Goal: Task Accomplishment & Management: Manage account settings

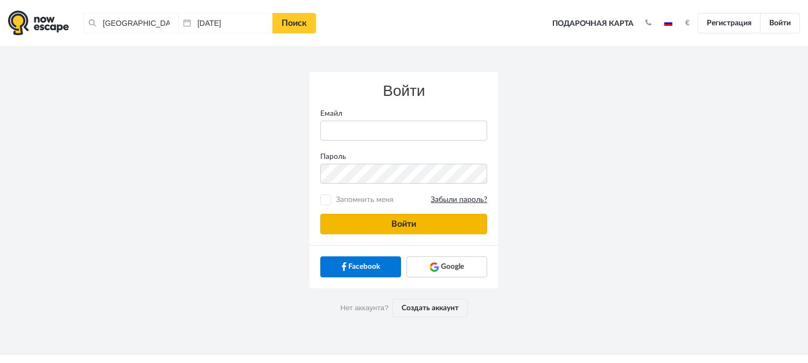
type input "anatoly@imaginaris.ee"
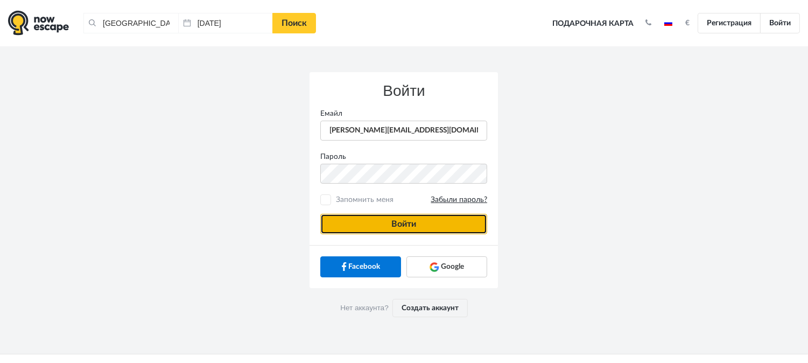
click at [436, 227] on button "Войти" at bounding box center [403, 224] width 167 height 20
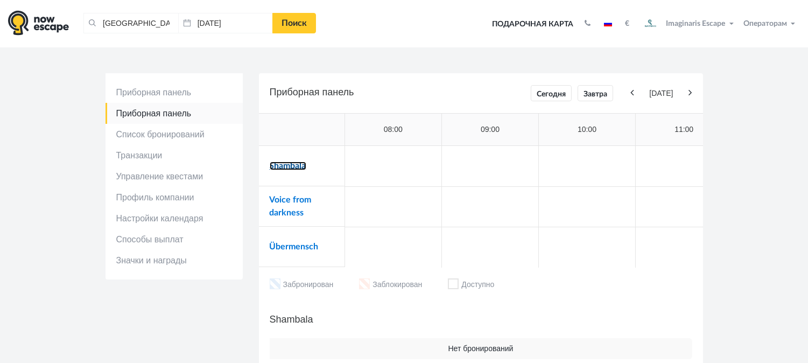
click at [304, 161] on link "Shambala" at bounding box center [288, 165] width 37 height 9
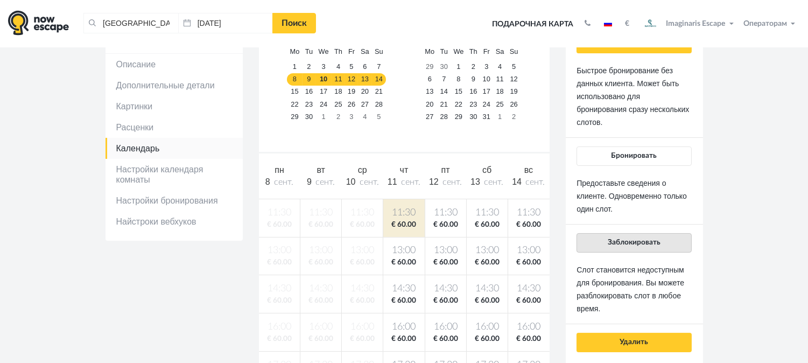
scroll to position [119, 0]
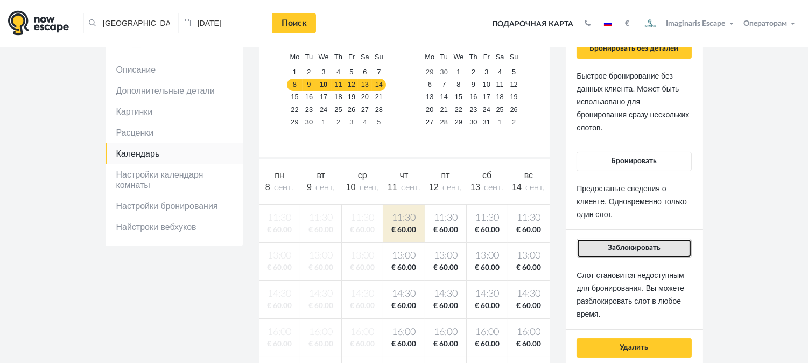
click at [664, 253] on button "Заблокировать" at bounding box center [633, 247] width 115 height 19
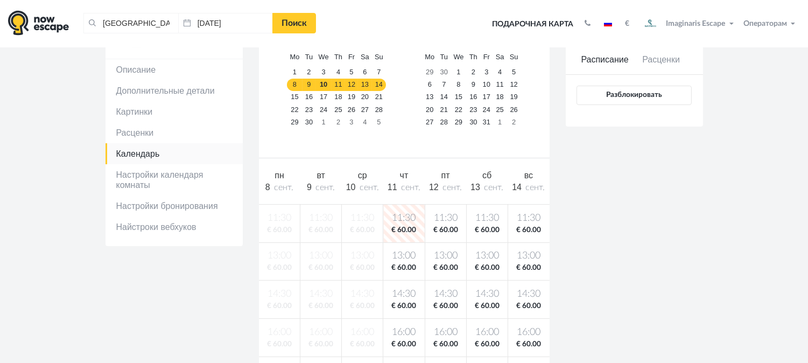
scroll to position [60, 0]
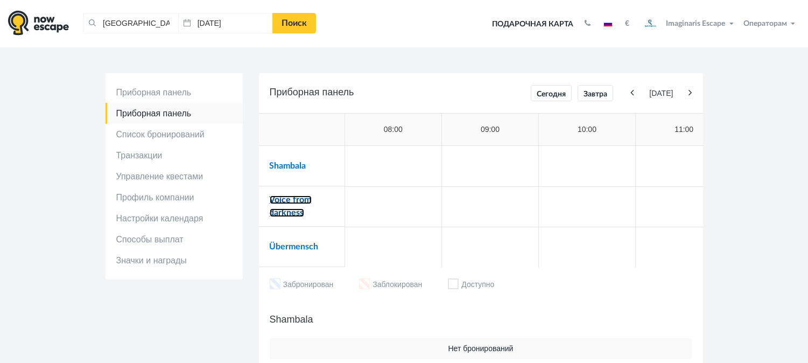
click at [294, 201] on link "Voice from darkness" at bounding box center [291, 206] width 42 height 22
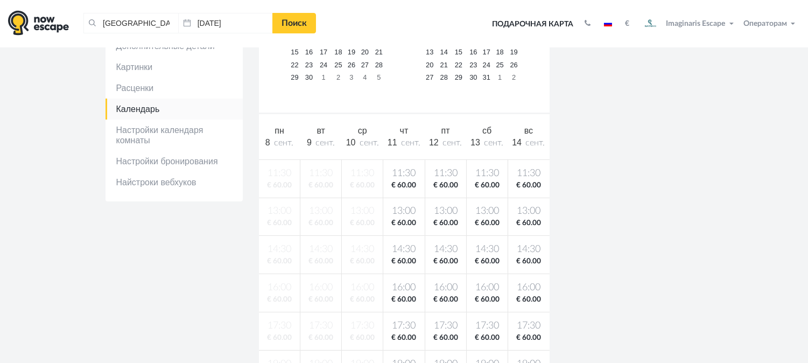
scroll to position [179, 0]
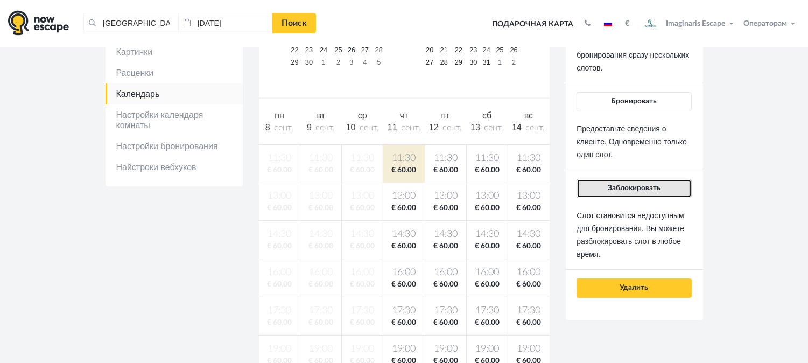
click at [647, 190] on span "Заблокировать" at bounding box center [634, 188] width 53 height 8
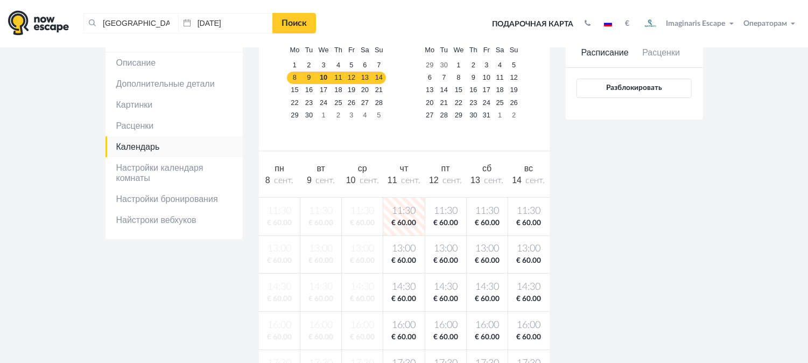
scroll to position [119, 0]
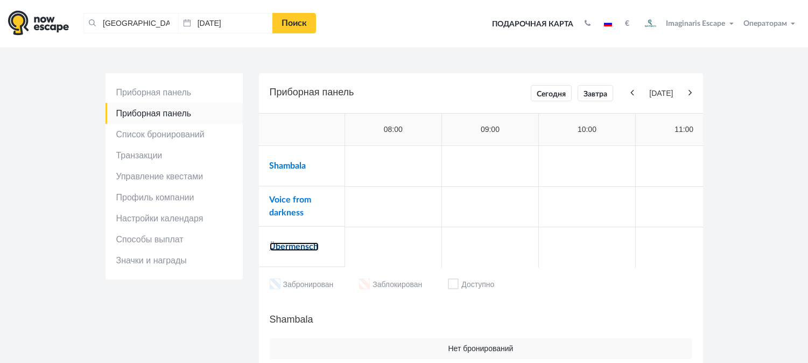
click at [314, 249] on link "Übermensch" at bounding box center [294, 246] width 49 height 9
